Goal: Check status: Check status

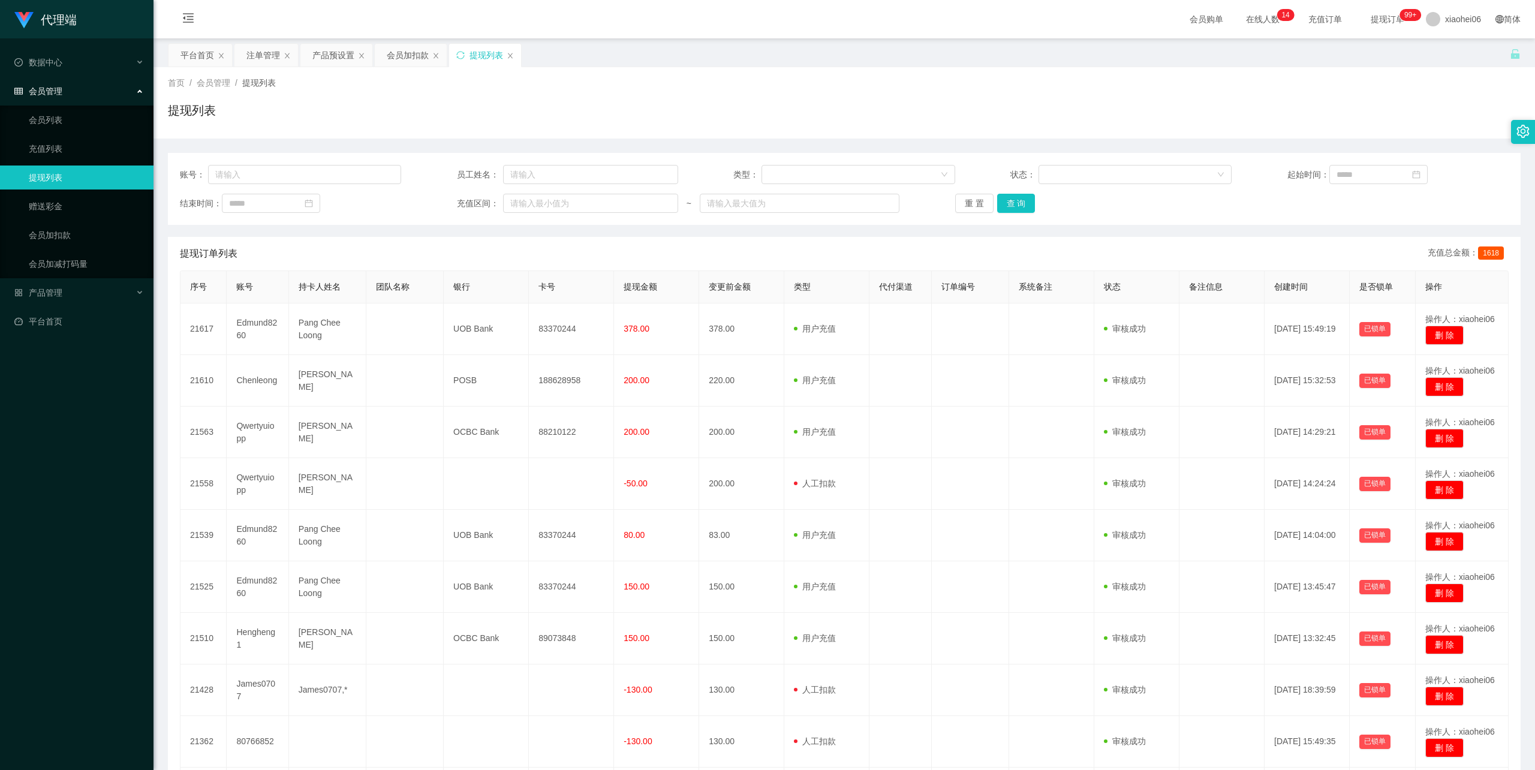
click at [775, 61] on div "平台首页 注单管理 产品预设置 会员加扣款 提现列表" at bounding box center [839, 63] width 1342 height 41
